Goal: Task Accomplishment & Management: Use online tool/utility

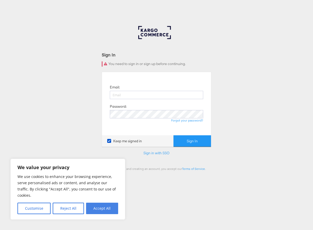
type input "alize.mintegi@kargo.com"
drag, startPoint x: 98, startPoint y: 211, endPoint x: 103, endPoint y: 209, distance: 5.4
click at [100, 210] on button "Accept All" at bounding box center [102, 208] width 32 height 11
checkbox input "true"
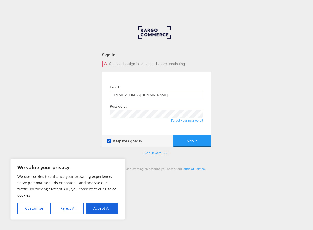
checkbox input "true"
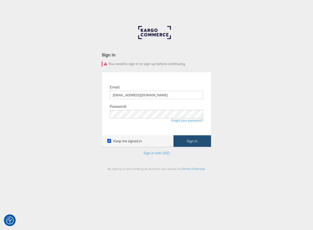
click at [191, 142] on button "Sign In" at bounding box center [192, 141] width 38 height 12
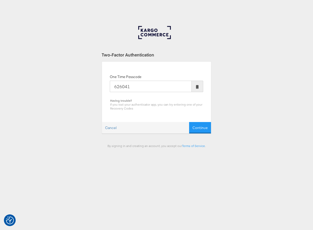
type input "626041"
click at [189, 122] on button "Continue" at bounding box center [200, 128] width 22 height 12
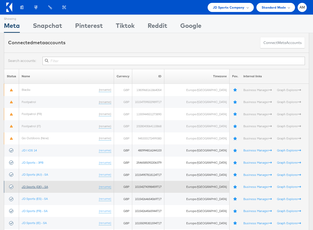
click at [43, 186] on link "JD Sports (DE) - SA" at bounding box center [35, 187] width 26 height 4
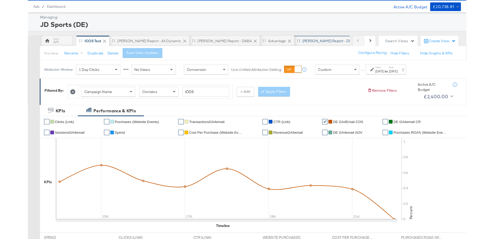
scroll to position [13, 0]
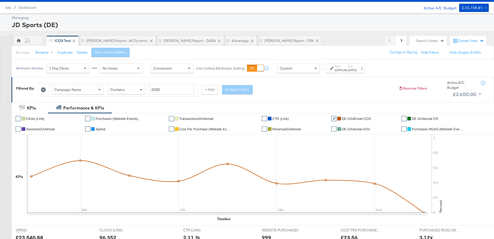
click at [312, 70] on strong "to" at bounding box center [346, 70] width 4 height 4
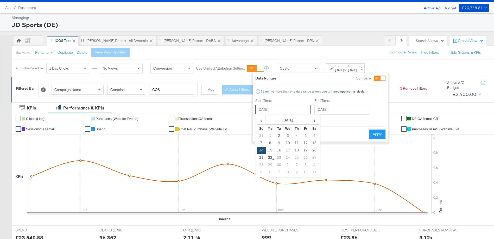
click at [285, 111] on input "September 14th 2025" at bounding box center [283, 109] width 55 height 9
click at [262, 119] on span "‹" at bounding box center [261, 120] width 8 height 8
drag, startPoint x: 288, startPoint y: 164, endPoint x: 304, endPoint y: 148, distance: 22.7
click at [288, 164] on td "27" at bounding box center [288, 164] width 9 height 7
type input "August 27th 2025"
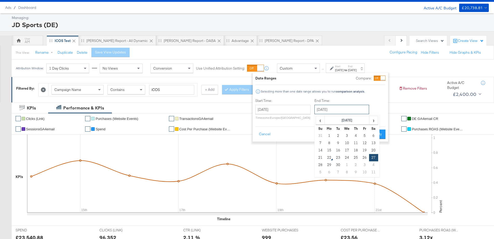
click at [312, 109] on input "September 27th 2025" at bounding box center [342, 109] width 55 height 9
click at [312, 156] on td "21" at bounding box center [320, 157] width 9 height 7
type input "September 21st 2025"
click at [312, 134] on button "Apply" at bounding box center [377, 133] width 16 height 9
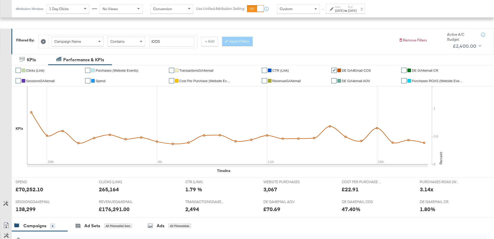
scroll to position [54, 0]
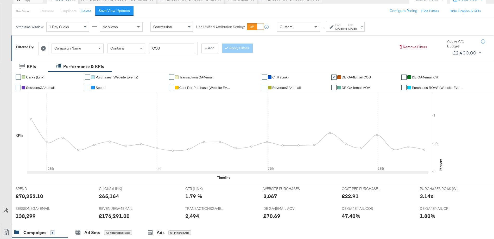
click at [106, 88] on li "✔ Spend" at bounding box center [125, 87] width 80 height 10
click at [99, 88] on span "Spend" at bounding box center [101, 88] width 10 height 4
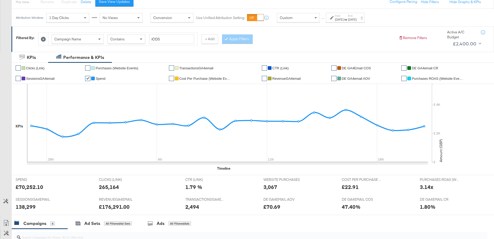
scroll to position [49, 0]
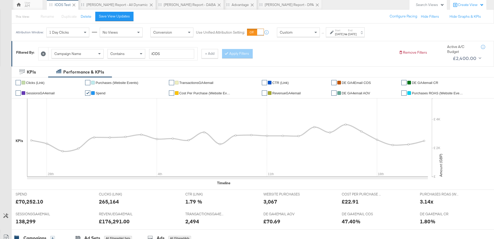
click at [312, 83] on span "DE GA4Email COS" at bounding box center [356, 83] width 29 height 4
drag, startPoint x: 102, startPoint y: 92, endPoint x: 148, endPoint y: 98, distance: 46.5
click at [102, 92] on span "Spend" at bounding box center [101, 93] width 10 height 4
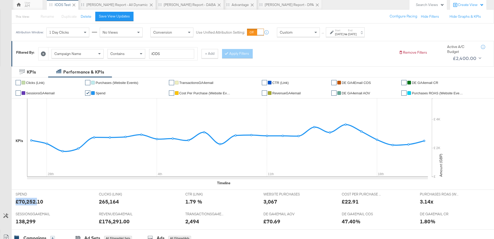
drag, startPoint x: 31, startPoint y: 202, endPoint x: 16, endPoint y: 202, distance: 14.6
click at [16, 202] on div "£70,252.10" at bounding box center [30, 202] width 28 height 8
copy div "£70,252."
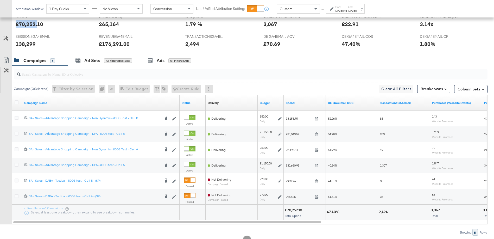
scroll to position [246, 0]
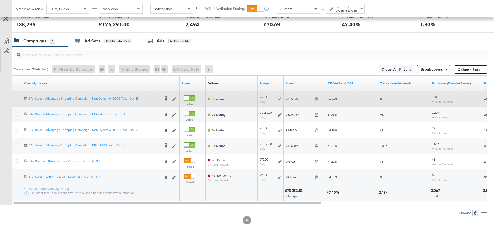
click at [17, 99] on icon at bounding box center [17, 98] width 4 height 4
click at [0, 0] on input "checkbox" at bounding box center [0, 0] width 0 height 0
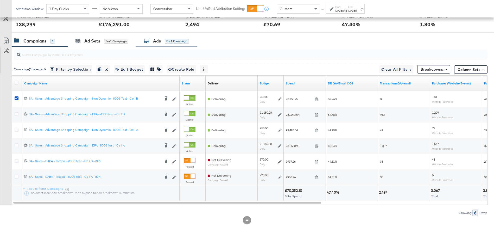
click at [162, 42] on div "Ads for 1 Campaign" at bounding box center [166, 41] width 45 height 6
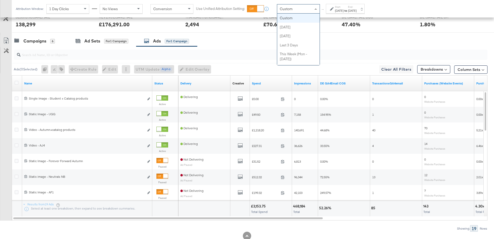
click at [295, 8] on div "Custom" at bounding box center [298, 8] width 42 height 9
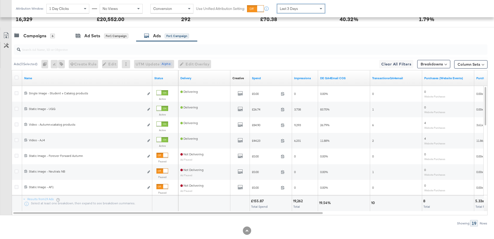
scroll to position [249, 0]
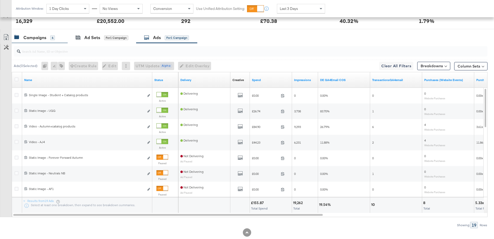
click at [38, 40] on div "Campaigns" at bounding box center [34, 38] width 23 height 6
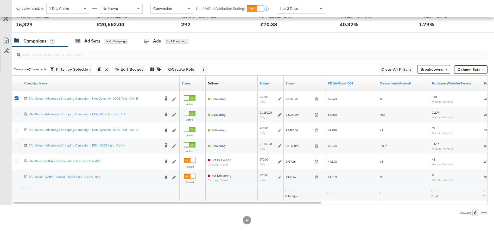
scroll to position [245, 0]
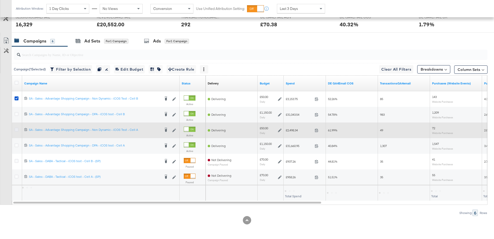
click at [15, 131] on icon at bounding box center [17, 130] width 4 height 4
click at [0, 0] on input "checkbox" at bounding box center [0, 0] width 0 height 0
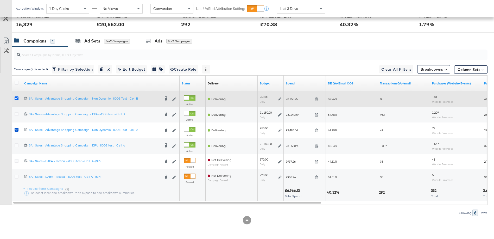
click at [15, 98] on icon at bounding box center [17, 98] width 4 height 4
click at [0, 0] on input "checkbox" at bounding box center [0, 0] width 0 height 0
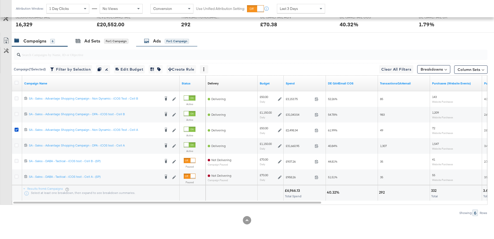
click at [156, 42] on div "Ads" at bounding box center [157, 41] width 8 height 6
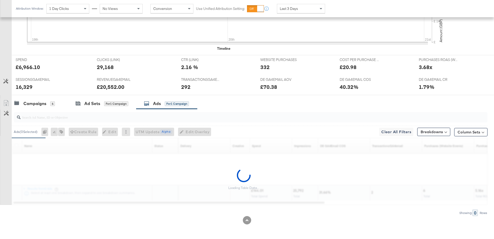
scroll to position [249, 0]
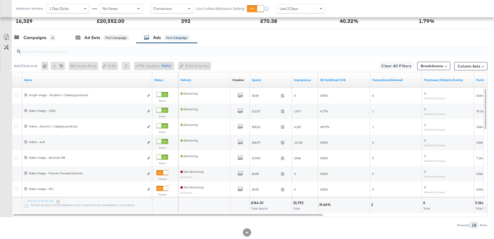
click at [289, 8] on span "Last 3 Days" at bounding box center [289, 8] width 18 height 5
click at [32, 35] on div "Campaigns" at bounding box center [34, 38] width 23 height 6
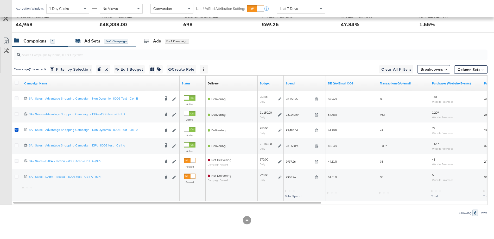
scroll to position [245, 0]
click at [28, 41] on div "Campaigns" at bounding box center [34, 41] width 23 height 6
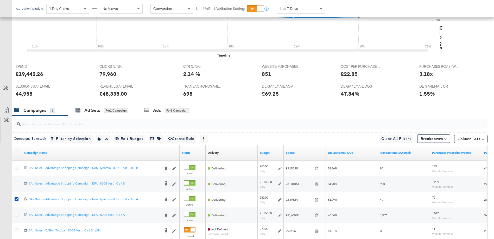
scroll to position [0, 0]
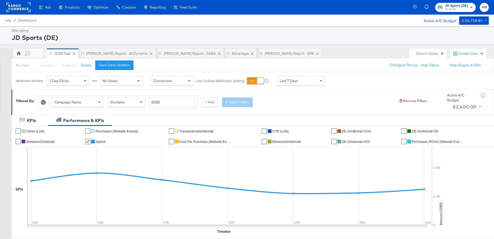
click at [18, 9] on rect at bounding box center [19, 7] width 24 height 9
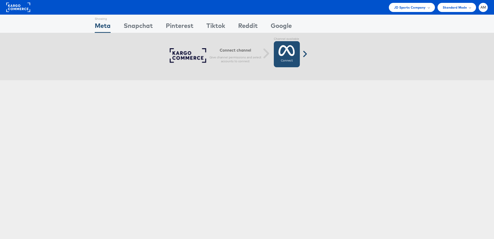
click at [289, 57] on icon at bounding box center [287, 50] width 16 height 13
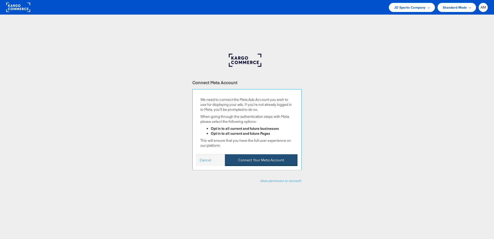
click at [260, 160] on button "Connect Your Meta Account" at bounding box center [261, 160] width 73 height 12
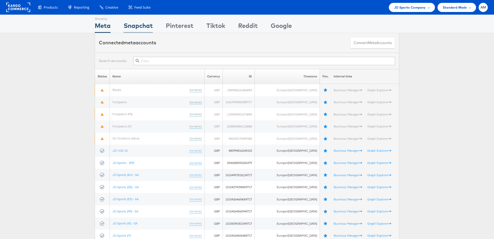
click at [141, 27] on div "Snapchat" at bounding box center [138, 27] width 29 height 12
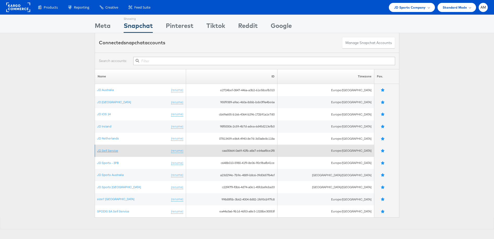
drag, startPoint x: 109, startPoint y: 151, endPoint x: 111, endPoint y: 148, distance: 4.1
click at [109, 151] on link "JD Self Service" at bounding box center [107, 150] width 21 height 4
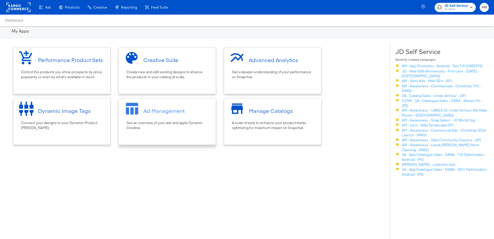
click at [141, 104] on div at bounding box center [134, 111] width 20 height 20
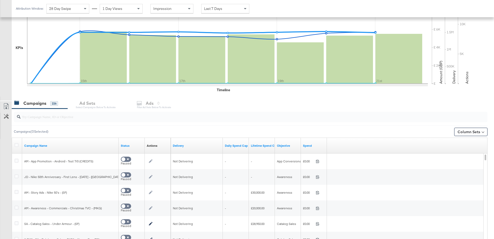
click at [49, 118] on input "search" at bounding box center [233, 115] width 424 height 10
paste input "(LOW) - SA - Catalogue Sales - DABA - Always On - JD Arm - (PS)"
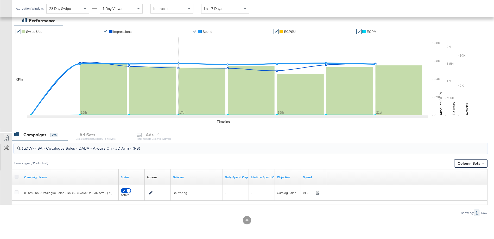
type input "(LOW) - SA - Catalogue Sales - DABA - Always On - JD Arm - (PS)"
click at [16, 176] on icon at bounding box center [17, 177] width 4 height 4
click at [0, 0] on input "checkbox" at bounding box center [0, 0] width 0 height 0
click at [90, 136] on div "Ad Sets" at bounding box center [87, 135] width 16 height 6
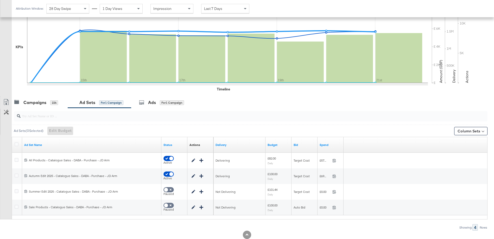
scroll to position [139, 0]
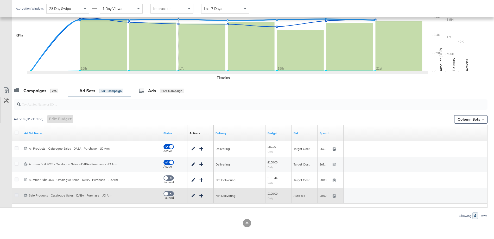
click at [18, 195] on icon at bounding box center [17, 195] width 4 height 4
click at [0, 0] on input "checkbox" at bounding box center [0, 0] width 0 height 0
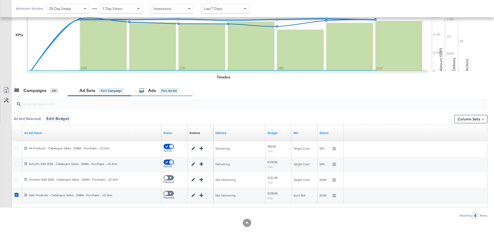
click at [149, 94] on div "Ads for 1 Ad Set" at bounding box center [161, 90] width 61 height 11
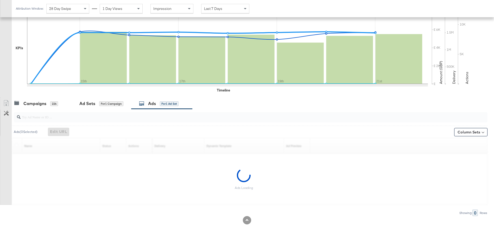
scroll to position [123, 0]
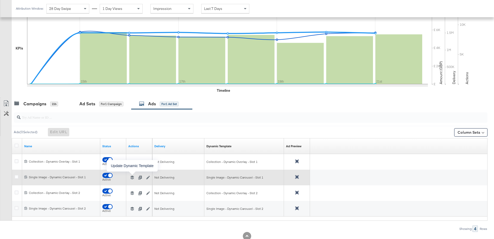
click at [133, 178] on icon "button" at bounding box center [133, 178] width 4 height 4
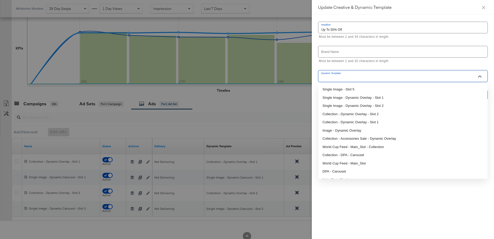
click at [370, 79] on input "Dynamic Template" at bounding box center [399, 78] width 157 height 6
click at [363, 95] on li "Single Image - Dynamic Overlay - Slot 1" at bounding box center [403, 98] width 169 height 8
type input "Single Image - Dynamic Overlay - Slot 1"
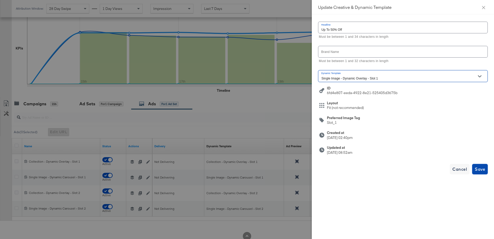
click at [480, 169] on span "Save" at bounding box center [480, 168] width 10 height 7
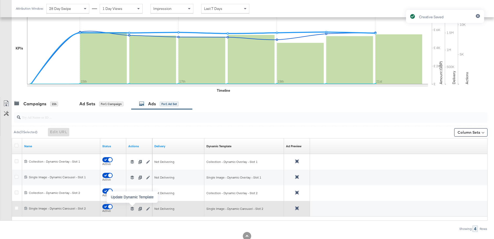
click at [132, 209] on icon "button" at bounding box center [133, 209] width 4 height 4
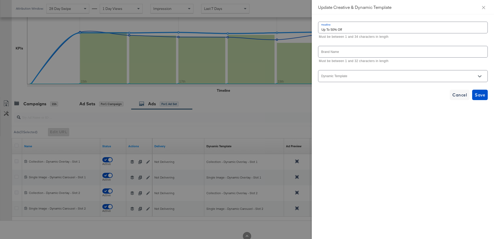
click at [381, 76] on input "Dynamic Template" at bounding box center [399, 78] width 157 height 6
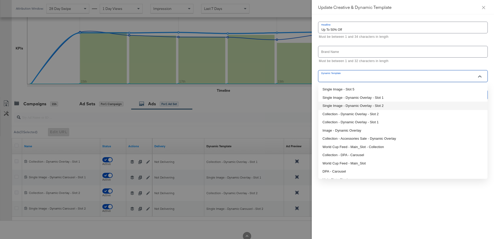
click at [363, 104] on li "Single Image - Dynamic Overlay - Slot 2" at bounding box center [403, 106] width 169 height 8
type input "Single Image - Dynamic Overlay - Slot 2"
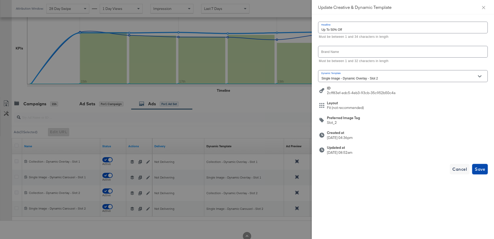
click at [481, 168] on span "Save" at bounding box center [480, 168] width 10 height 7
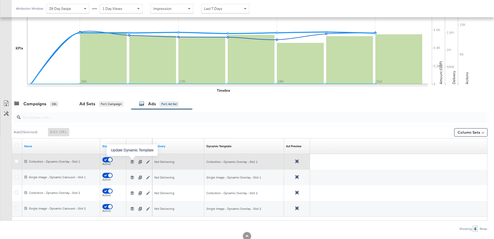
click at [132, 161] on icon "button" at bounding box center [133, 162] width 4 height 4
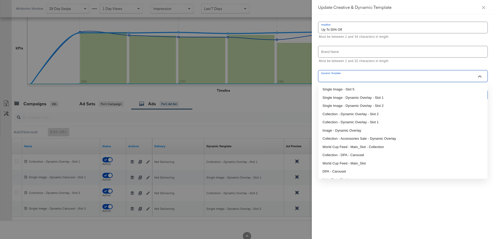
click at [361, 76] on input "Dynamic Template" at bounding box center [399, 78] width 157 height 6
click at [248, 97] on div at bounding box center [247, 119] width 494 height 239
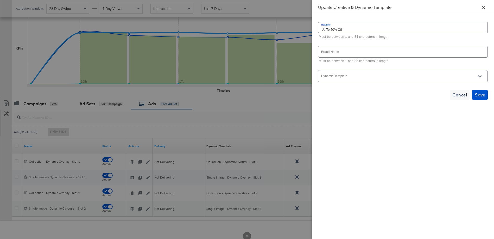
drag, startPoint x: 485, startPoint y: 7, endPoint x: 310, endPoint y: 44, distance: 178.3
click at [485, 7] on icon "close" at bounding box center [484, 7] width 4 height 4
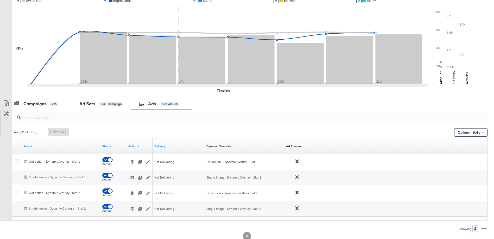
scroll to position [0, 0]
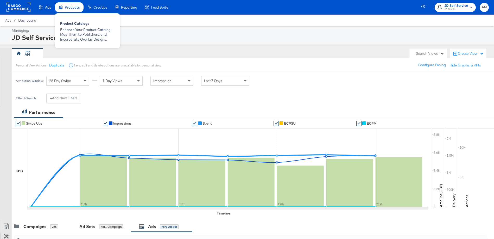
click at [71, 10] on div "Products" at bounding box center [72, 7] width 15 height 5
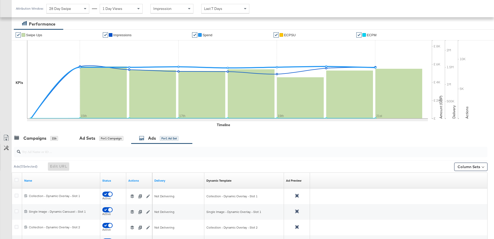
scroll to position [139, 0]
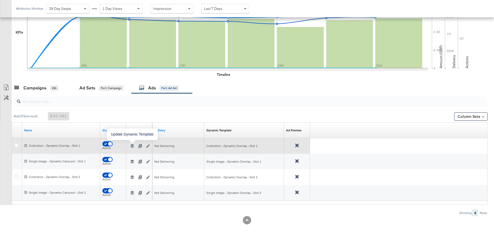
click at [131, 145] on icon "button" at bounding box center [133, 146] width 4 height 4
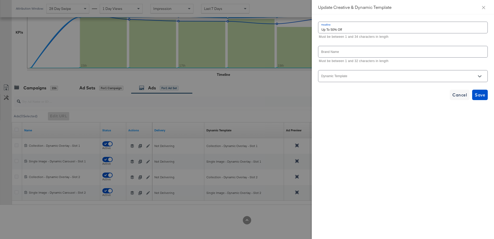
click at [425, 77] on input "Dynamic Template" at bounding box center [399, 78] width 157 height 6
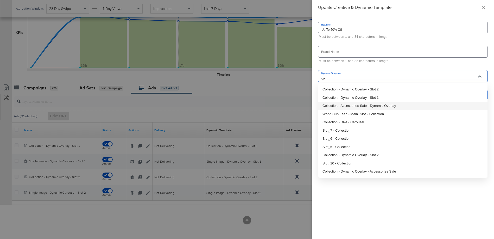
type input "co"
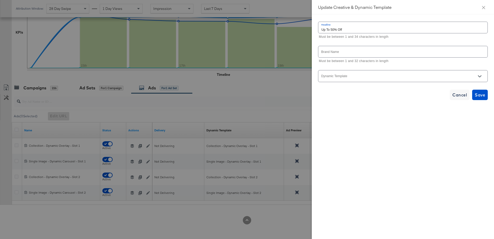
click at [271, 110] on div at bounding box center [247, 119] width 494 height 239
click at [483, 7] on icon "close" at bounding box center [484, 7] width 4 height 4
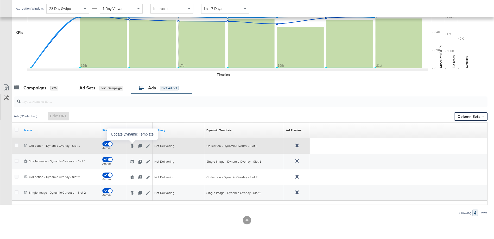
click at [132, 147] on icon "button" at bounding box center [133, 146] width 4 height 4
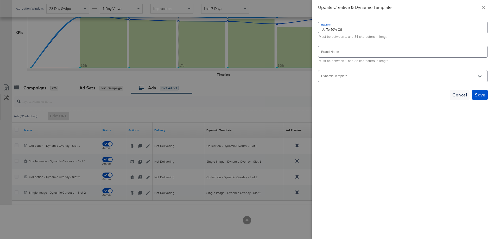
click at [368, 76] on input "Dynamic Template" at bounding box center [399, 78] width 157 height 6
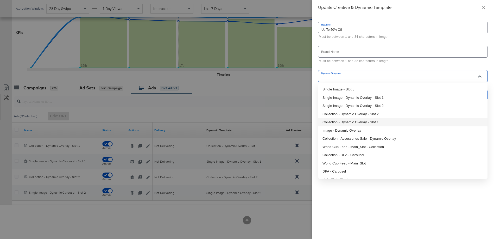
click at [367, 121] on li "Collection - Dynamic Overlay - Slot 1" at bounding box center [403, 122] width 169 height 8
type input "Collection - Dynamic Overlay - Slot 1"
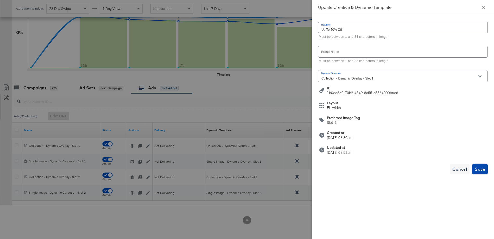
click at [479, 168] on span "Save" at bounding box center [480, 168] width 10 height 7
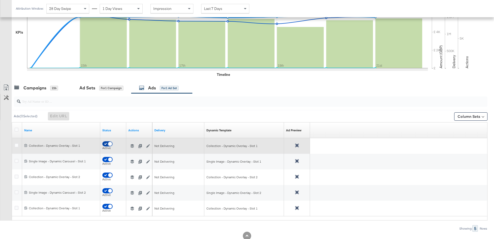
click at [104, 144] on input "checkbox" at bounding box center [110, 144] width 16 height 5
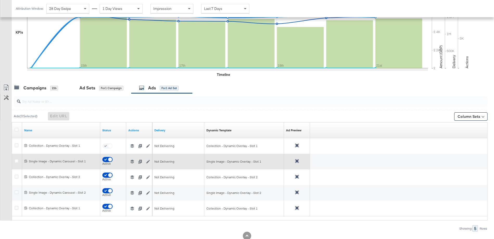
checkbox input "false"
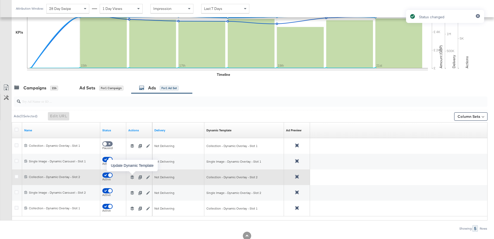
click at [132, 177] on icon "button" at bounding box center [133, 177] width 4 height 4
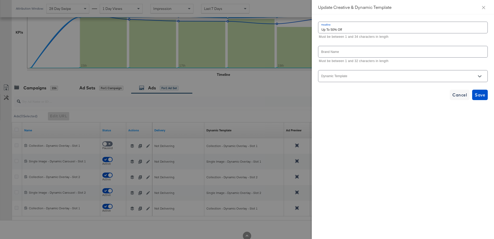
click at [369, 77] on input "Dynamic Template" at bounding box center [399, 78] width 157 height 6
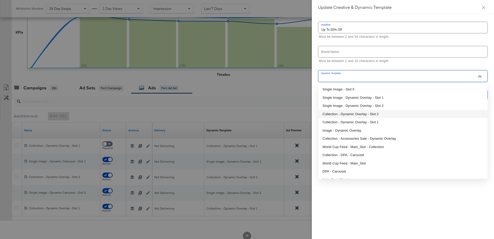
click at [348, 113] on li "Collection - Dynamic Overlay - Slot 2" at bounding box center [403, 114] width 169 height 8
type input "Collection - Dynamic Overlay - Slot 2"
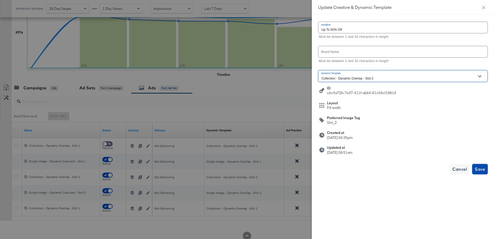
click at [477, 169] on span "Save" at bounding box center [480, 168] width 10 height 7
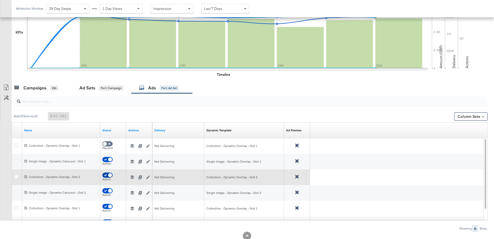
click at [104, 175] on input "checkbox" at bounding box center [110, 176] width 16 height 5
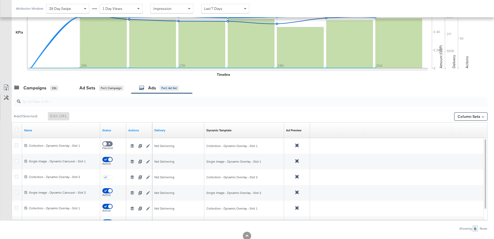
checkbox input "false"
click at [43, 86] on div "Campaigns" at bounding box center [34, 88] width 23 height 6
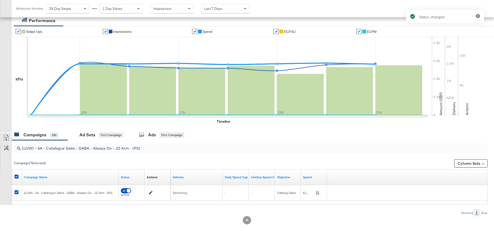
scroll to position [92, 0]
click at [15, 175] on icon at bounding box center [17, 177] width 4 height 4
click at [0, 0] on input "checkbox" at bounding box center [0, 0] width 0 height 0
click at [46, 148] on input "(LOW) - SA - Catalogue Sales - DABA - Always On - JD Arm - (PS)" at bounding box center [233, 146] width 424 height 10
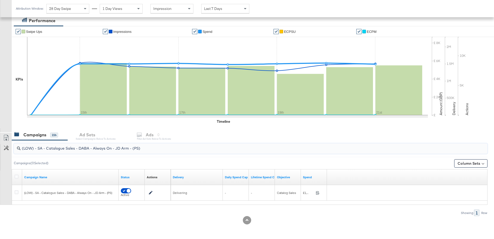
click at [46, 148] on input "(LOW) - SA - Catalogue Sales - DABA - Always On - JD Arm - (PS)" at bounding box center [233, 146] width 424 height 10
paste input "APP) - SA - App Catalogue Sales - DABA - Always On"
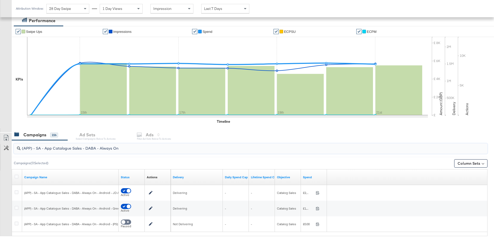
click at [67, 149] on input "(APP) - SA - App Catalogue Sales - DABA - Always On" at bounding box center [233, 146] width 424 height 10
paste input "PP) - SA - App Catalogue Sales - DABA - Always On - Android - JD Arm - (PS)"
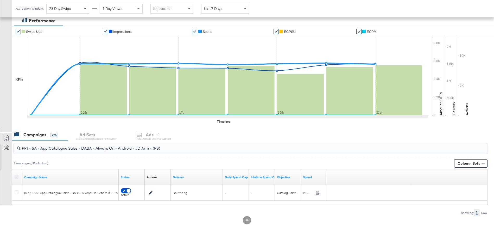
type input "PP) - SA - App Catalogue Sales - DABA - Always On - Android - JD Arm - (PS)"
click at [16, 177] on icon at bounding box center [17, 177] width 4 height 4
click at [0, 0] on input "checkbox" at bounding box center [0, 0] width 0 height 0
click at [95, 135] on div "Ad Sets" at bounding box center [87, 135] width 16 height 6
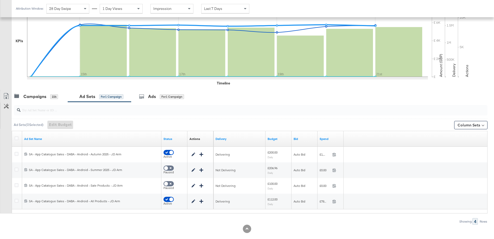
scroll to position [139, 0]
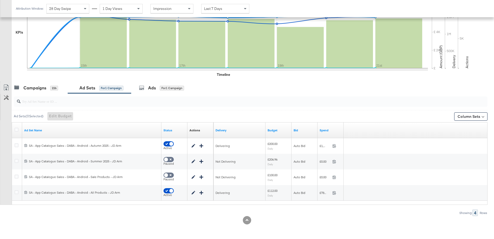
click at [85, 101] on input "search" at bounding box center [233, 99] width 424 height 10
paste input "SA - App Catalogue Sales - DABA - Android - Sale Products - JD Arm"
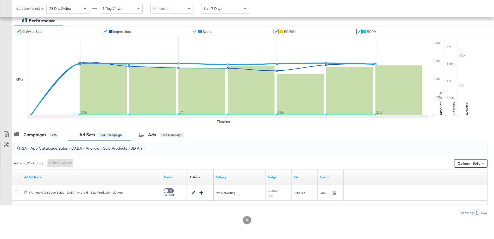
scroll to position [92, 0]
type input "SA - App Catalogue Sales - DABA - Android - Sale Products - JD Arm"
drag, startPoint x: 17, startPoint y: 176, endPoint x: 20, endPoint y: 176, distance: 3.7
click at [17, 176] on icon at bounding box center [17, 177] width 4 height 4
click at [0, 0] on input "checkbox" at bounding box center [0, 0] width 0 height 0
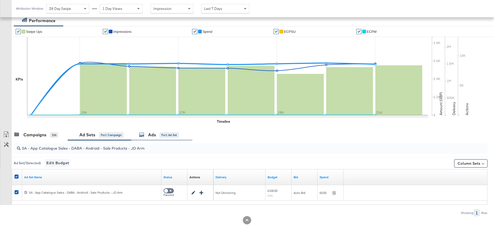
click at [156, 135] on div "Ads" at bounding box center [152, 135] width 8 height 6
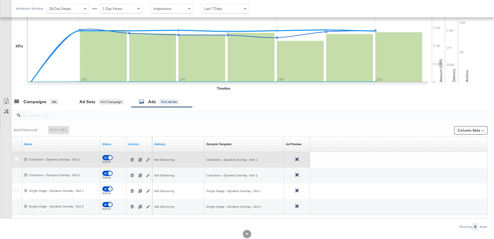
scroll to position [139, 0]
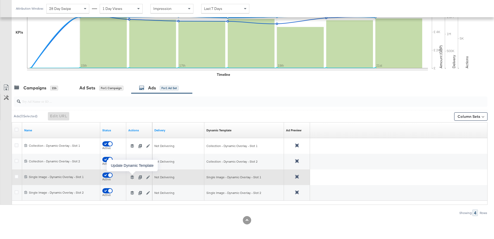
click at [131, 177] on icon "button" at bounding box center [133, 177] width 4 height 4
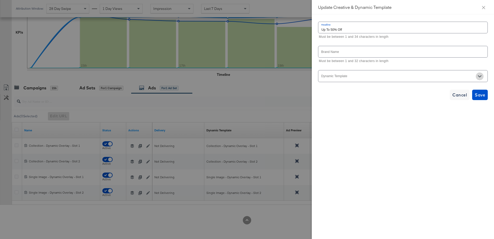
click at [480, 76] on icon "Open" at bounding box center [480, 76] width 4 height 4
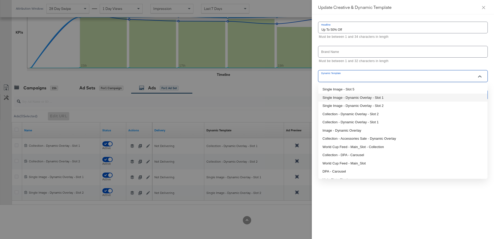
click at [359, 98] on li "Single Image - Dynamic Overlay - Slot 1" at bounding box center [403, 98] width 169 height 8
type input "Single Image - Dynamic Overlay - Slot 1"
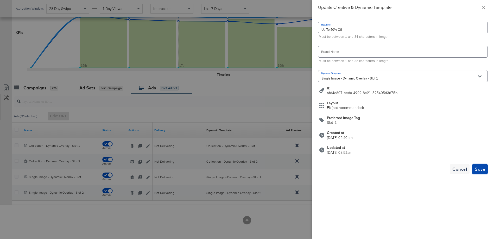
click at [483, 170] on span "Save" at bounding box center [480, 168] width 10 height 7
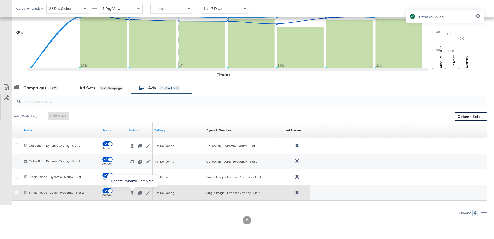
click at [132, 193] on icon "button" at bounding box center [133, 193] width 4 height 4
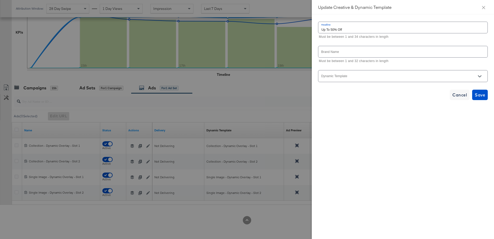
click at [479, 75] on icon "Open" at bounding box center [480, 76] width 4 height 4
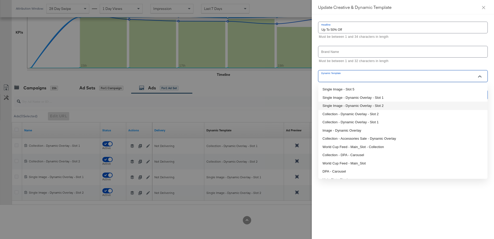
click at [367, 103] on li "Single Image - Dynamic Overlay - Slot 2" at bounding box center [403, 106] width 169 height 8
type input "Single Image - Dynamic Overlay - Slot 2"
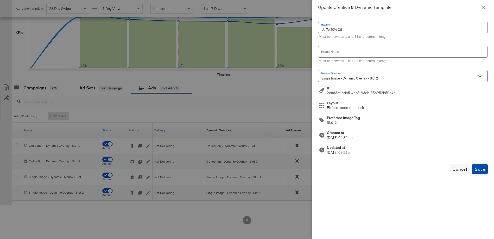
click at [479, 167] on span "Save" at bounding box center [480, 168] width 10 height 7
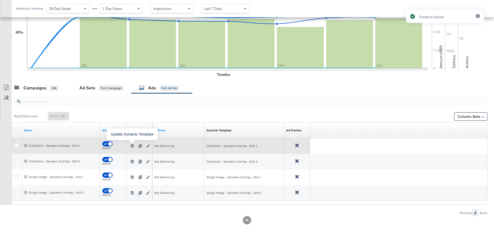
click at [132, 146] on icon "button" at bounding box center [133, 146] width 4 height 4
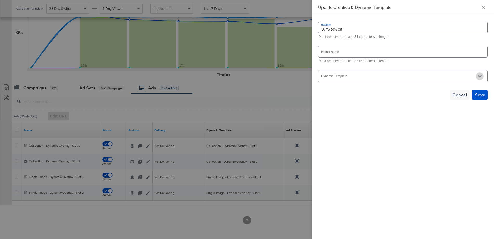
click at [480, 75] on icon "Open" at bounding box center [480, 76] width 4 height 4
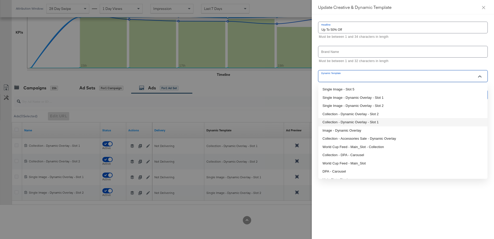
click at [363, 120] on li "Collection - Dynamic Overlay - Slot 1" at bounding box center [403, 122] width 169 height 8
type input "Collection - Dynamic Overlay - Slot 1"
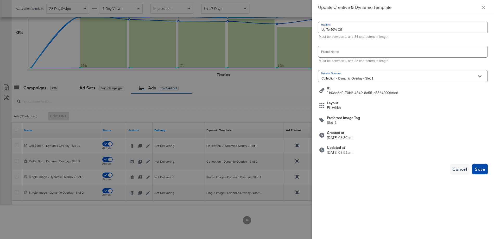
click at [478, 169] on span "Save" at bounding box center [480, 168] width 10 height 7
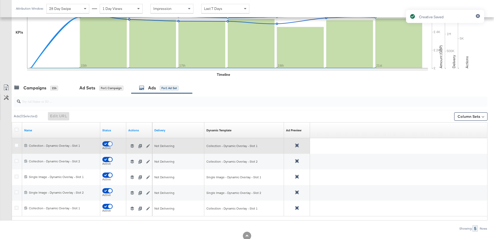
click at [104, 144] on input "checkbox" at bounding box center [110, 144] width 16 height 5
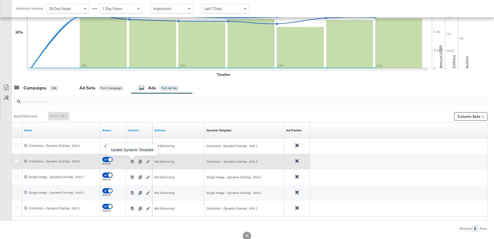
checkbox input "false"
click at [132, 160] on icon "button" at bounding box center [133, 162] width 4 height 4
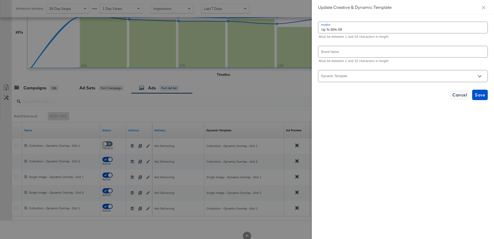
click at [434, 78] on input "Dynamic Template" at bounding box center [399, 78] width 157 height 6
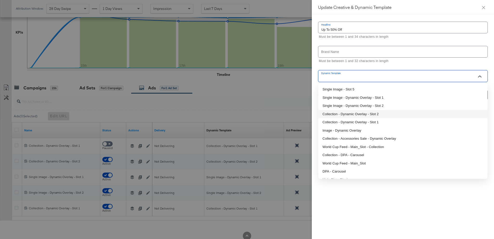
click at [367, 111] on li "Collection - Dynamic Overlay - Slot 2" at bounding box center [403, 114] width 169 height 8
type input "Collection - Dynamic Overlay - Slot 2"
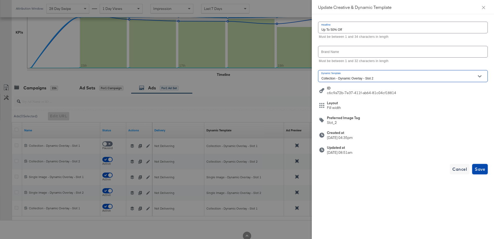
click at [480, 168] on span "Save" at bounding box center [480, 168] width 10 height 7
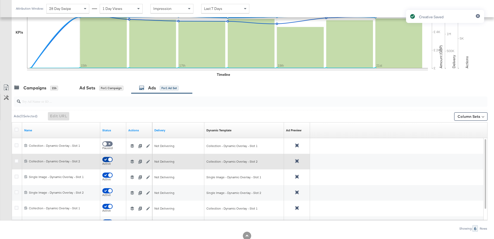
click at [104, 160] on input "checkbox" at bounding box center [110, 160] width 16 height 5
checkbox input "false"
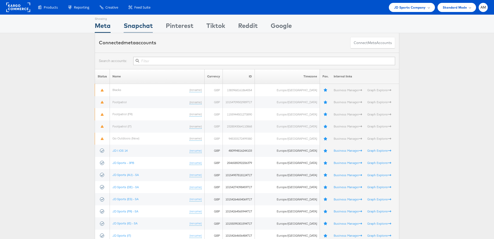
click at [130, 23] on div "Snapchat" at bounding box center [138, 27] width 29 height 12
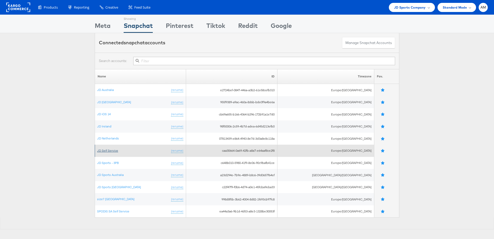
click at [108, 150] on link "JD Self Service" at bounding box center [107, 150] width 21 height 4
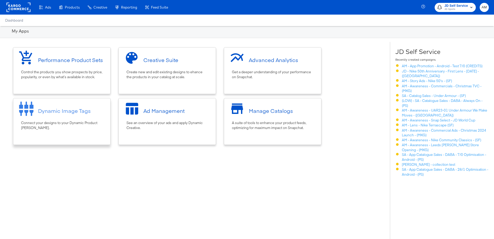
click at [71, 114] on div "Dynamic Image Tags" at bounding box center [62, 111] width 92 height 20
